Goal: Navigation & Orientation: Find specific page/section

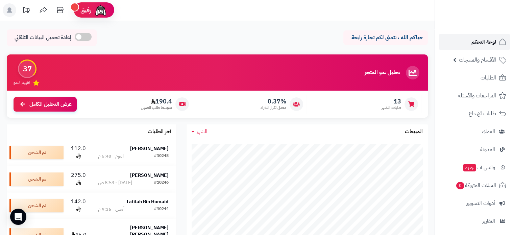
click at [487, 39] on span "لوحة التحكم" at bounding box center [484, 41] width 25 height 9
click at [478, 47] on link "لوحة التحكم" at bounding box center [474, 42] width 71 height 16
click at [477, 40] on span "لوحة التحكم" at bounding box center [484, 41] width 25 height 9
click at [478, 44] on span "لوحة التحكم" at bounding box center [484, 41] width 25 height 9
click at [484, 39] on span "لوحة التحكم" at bounding box center [484, 41] width 25 height 9
